Goal: Check status: Check status

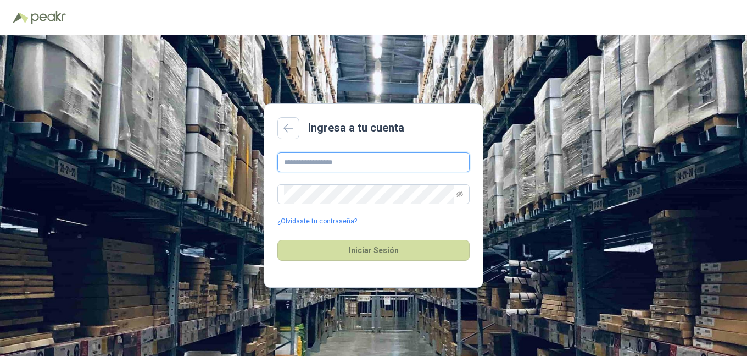
click at [359, 163] on input "text" at bounding box center [374, 162] width 192 height 20
type input "**********"
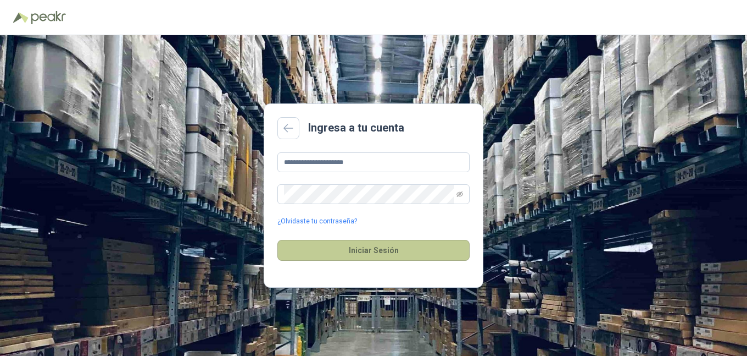
click at [344, 256] on button "Iniciar Sesión" at bounding box center [374, 250] width 192 height 21
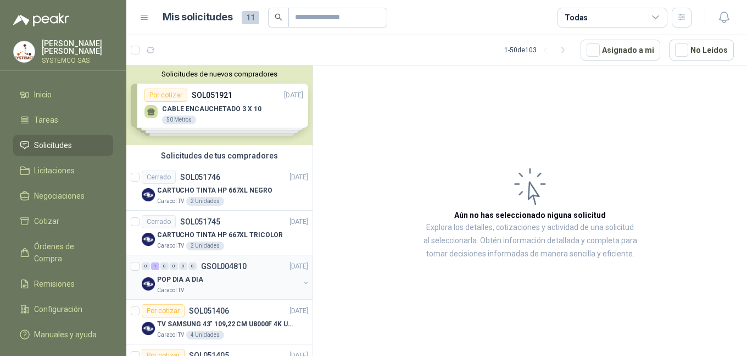
click at [216, 286] on div "Caracol TV" at bounding box center [228, 290] width 142 height 9
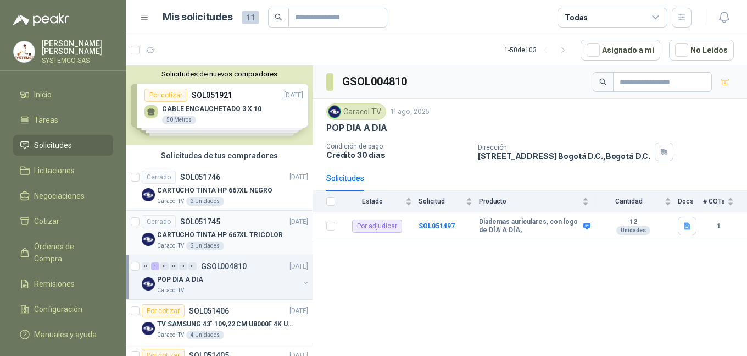
click at [234, 236] on p "CARTUCHO TINTA HP 667XL TRICOLOR" at bounding box center [220, 235] width 126 height 10
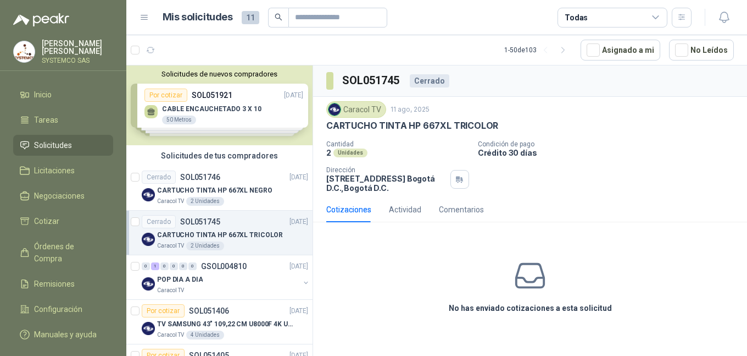
click at [234, 236] on p "CARTUCHO TINTA HP 667XL TRICOLOR" at bounding box center [220, 235] width 126 height 10
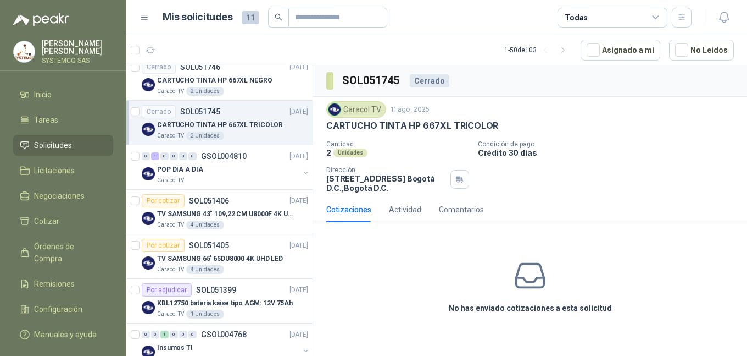
scroll to position [165, 0]
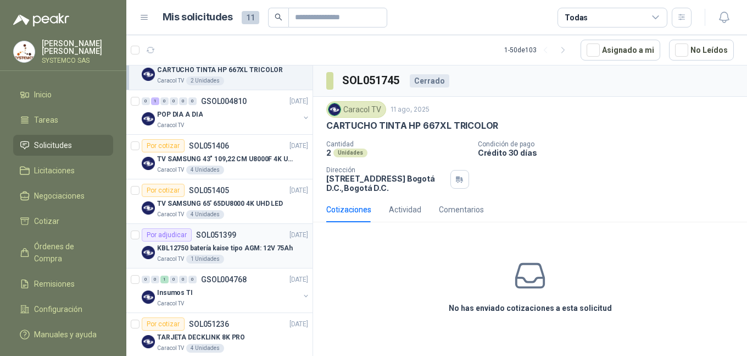
click at [234, 236] on p "SOL051399" at bounding box center [216, 235] width 40 height 8
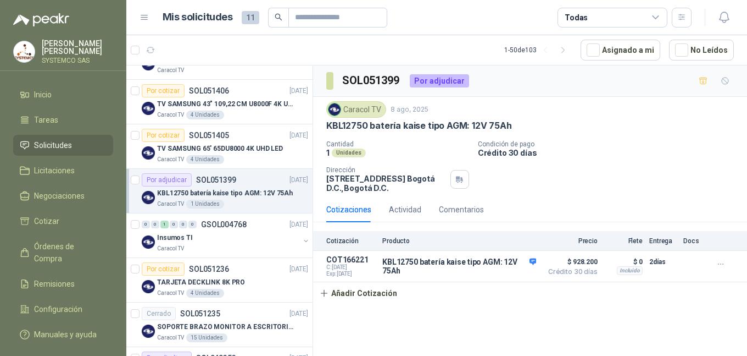
scroll to position [330, 0]
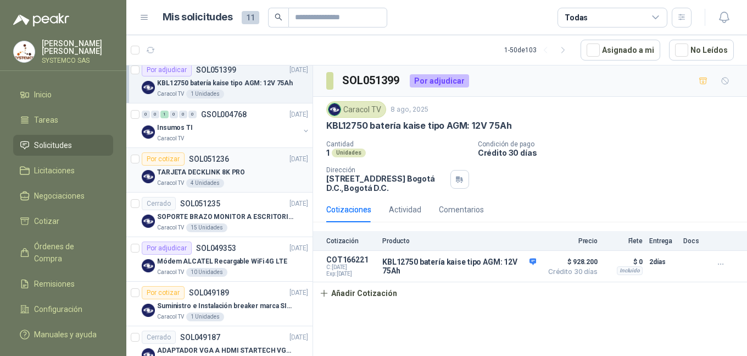
click at [219, 171] on p "TARJETA DECKLINK 8K PRO" at bounding box center [201, 172] width 88 height 10
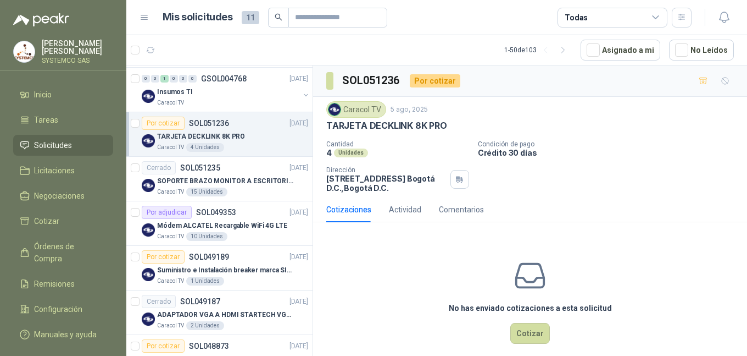
scroll to position [385, 0]
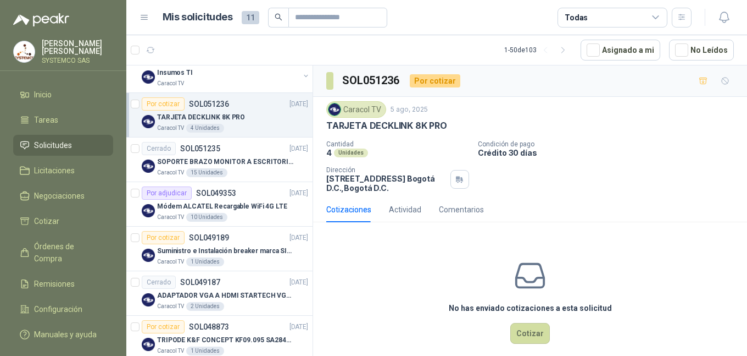
click at [219, 171] on div "15 Unidades" at bounding box center [206, 172] width 41 height 9
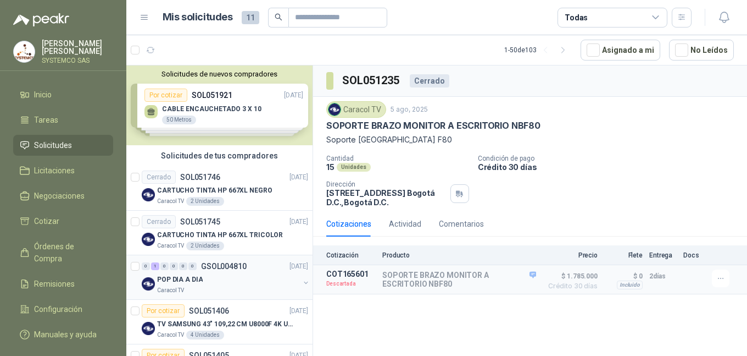
click at [225, 286] on div "Caracol TV" at bounding box center [228, 290] width 142 height 9
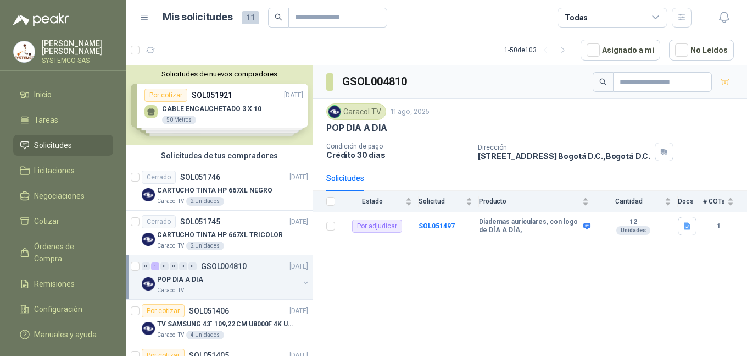
click at [551, 279] on div "GSOL004810 Caracol TV [DATE] POP DIA A DIA Condición de pago Crédito 30 días Di…" at bounding box center [530, 212] width 434 height 294
click at [242, 305] on div "Por cotizar SOL051406 [DATE]" at bounding box center [225, 310] width 167 height 13
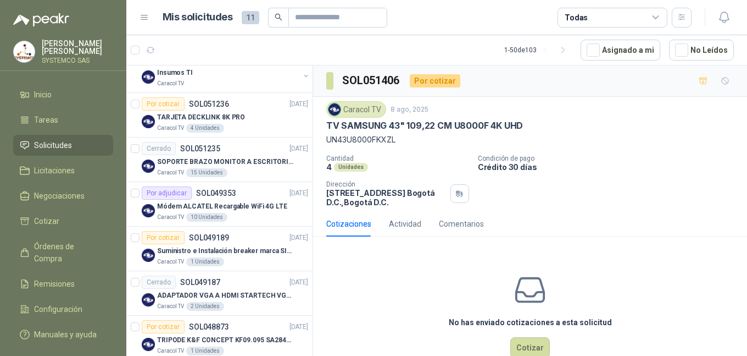
scroll to position [110, 0]
